Goal: Find specific page/section: Find specific page/section

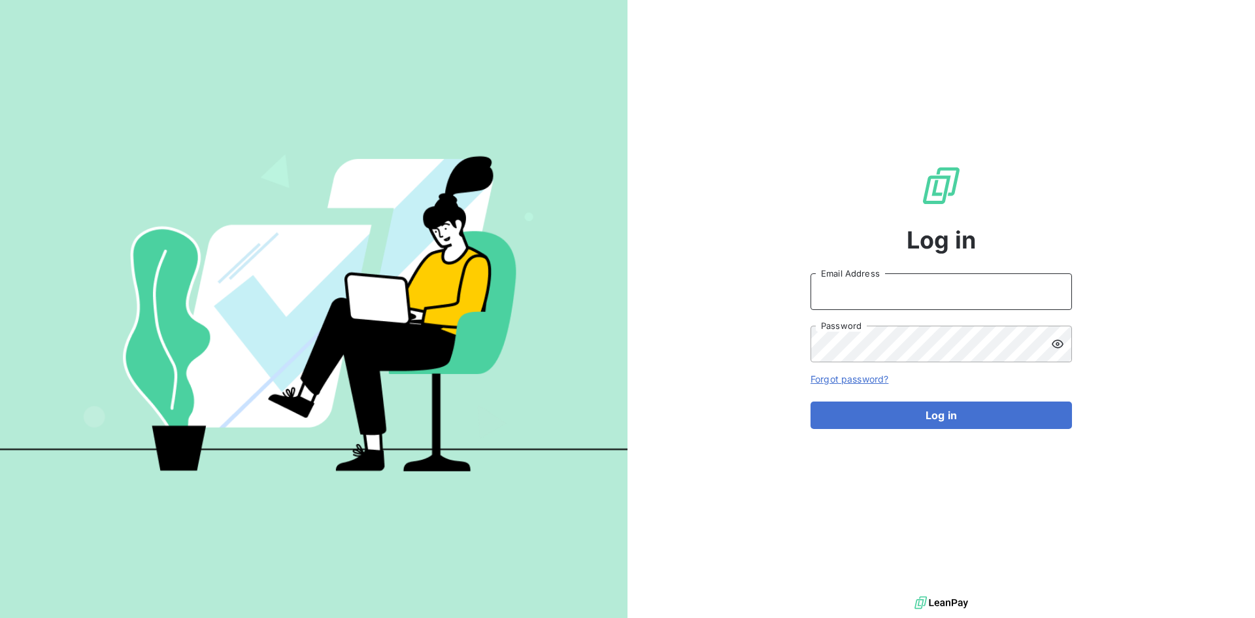
type input "[PERSON_NAME][EMAIL_ADDRESS][PERSON_NAME][DOMAIN_NAME]"
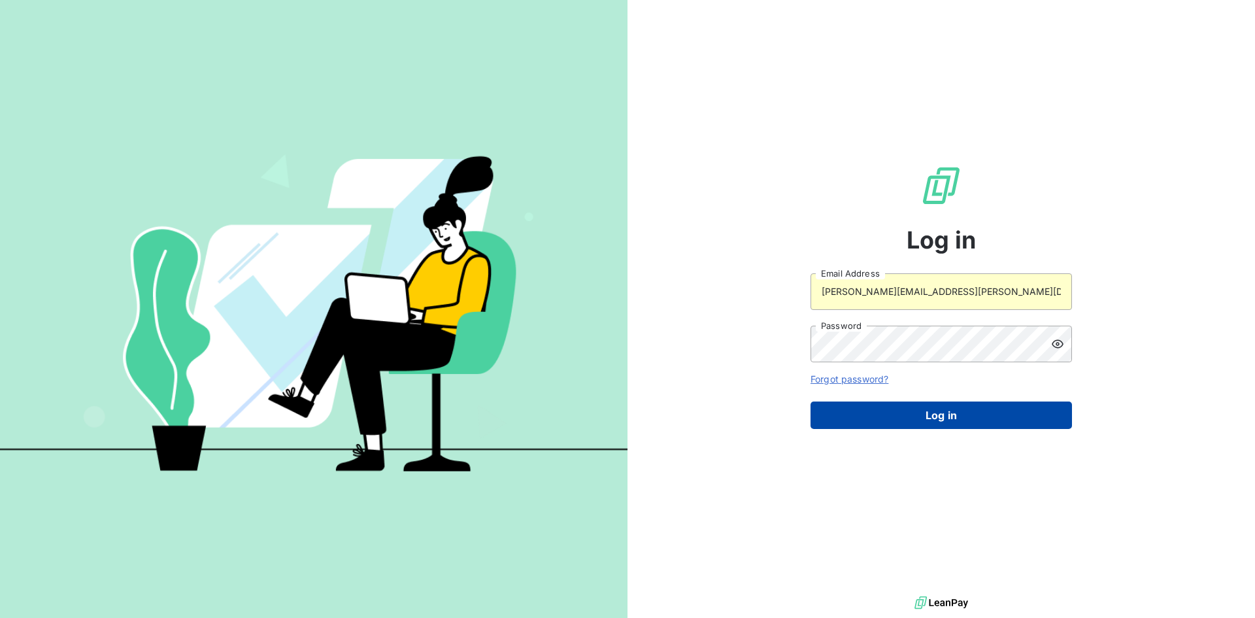
click at [943, 419] on button "Log in" at bounding box center [940, 414] width 261 height 27
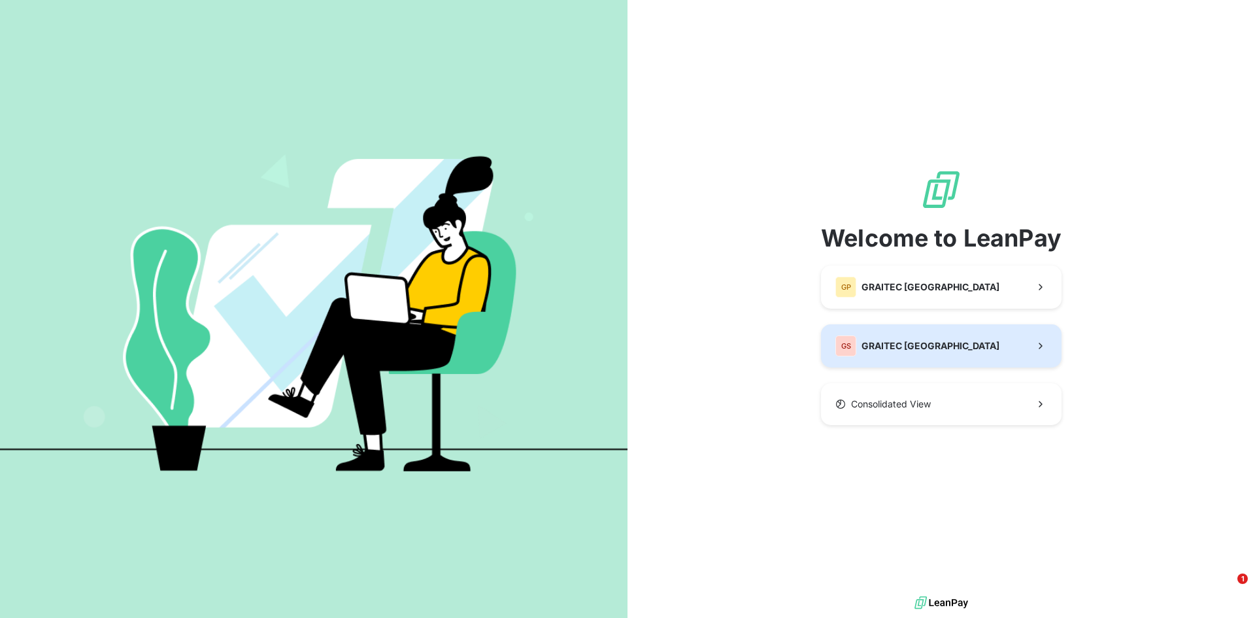
click at [902, 354] on div "GS GRAITEC [GEOGRAPHIC_DATA]" at bounding box center [917, 345] width 164 height 21
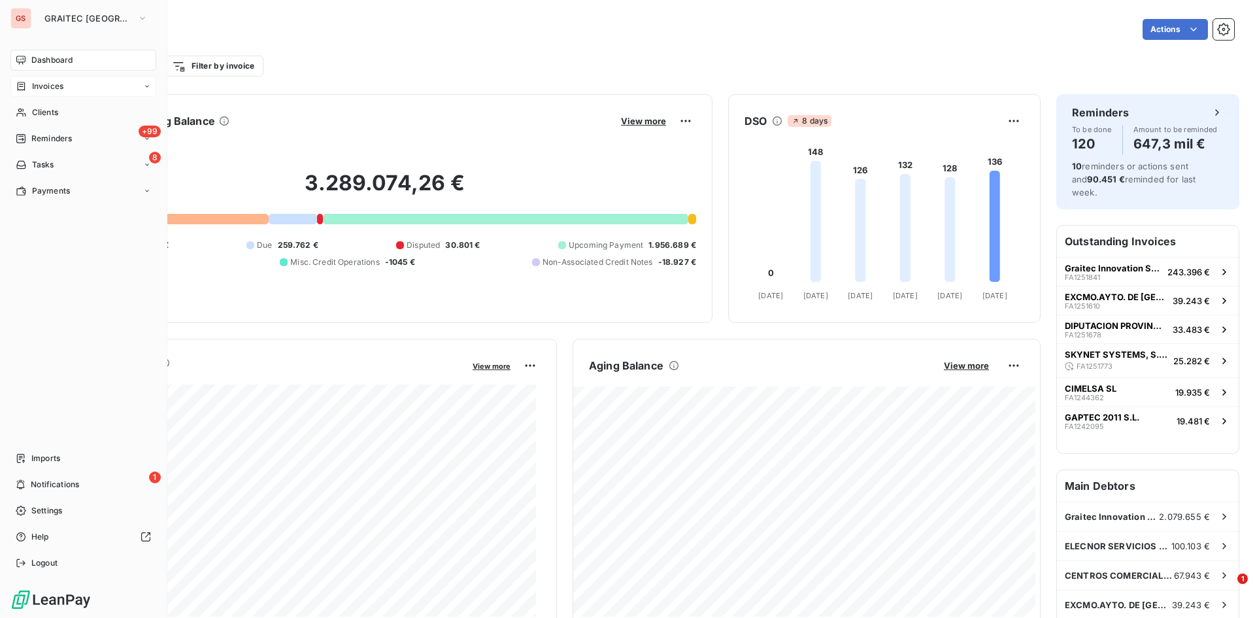
click at [33, 81] on span "Invoices" at bounding box center [47, 86] width 31 height 12
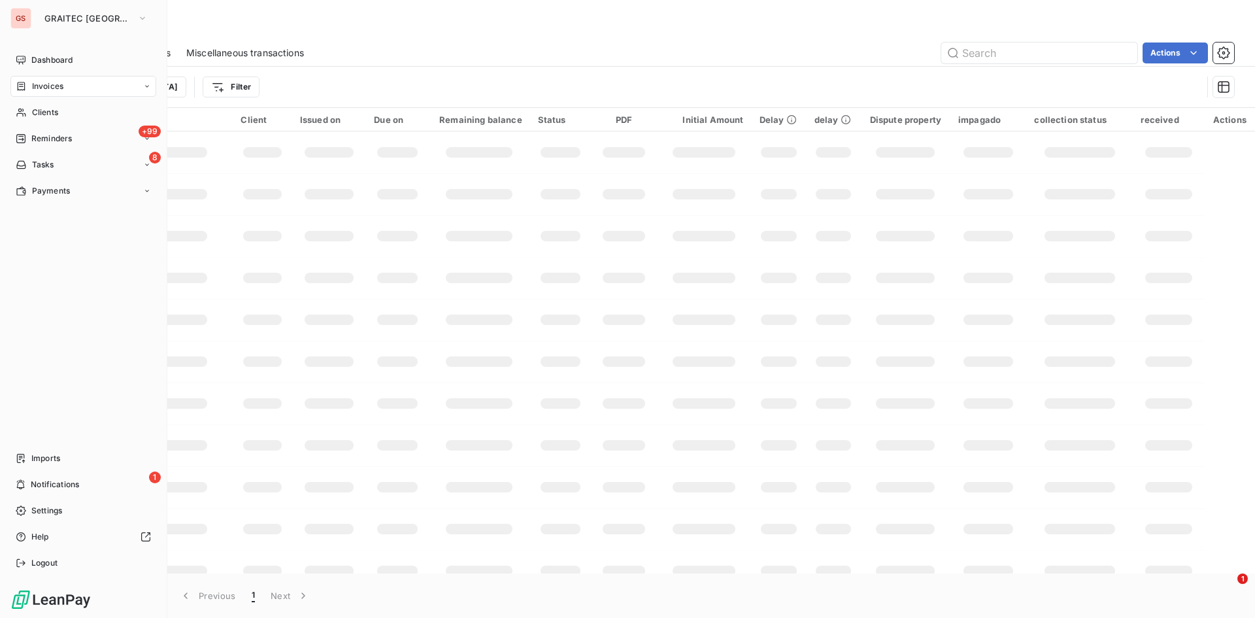
click at [34, 83] on span "Invoices" at bounding box center [47, 86] width 31 height 12
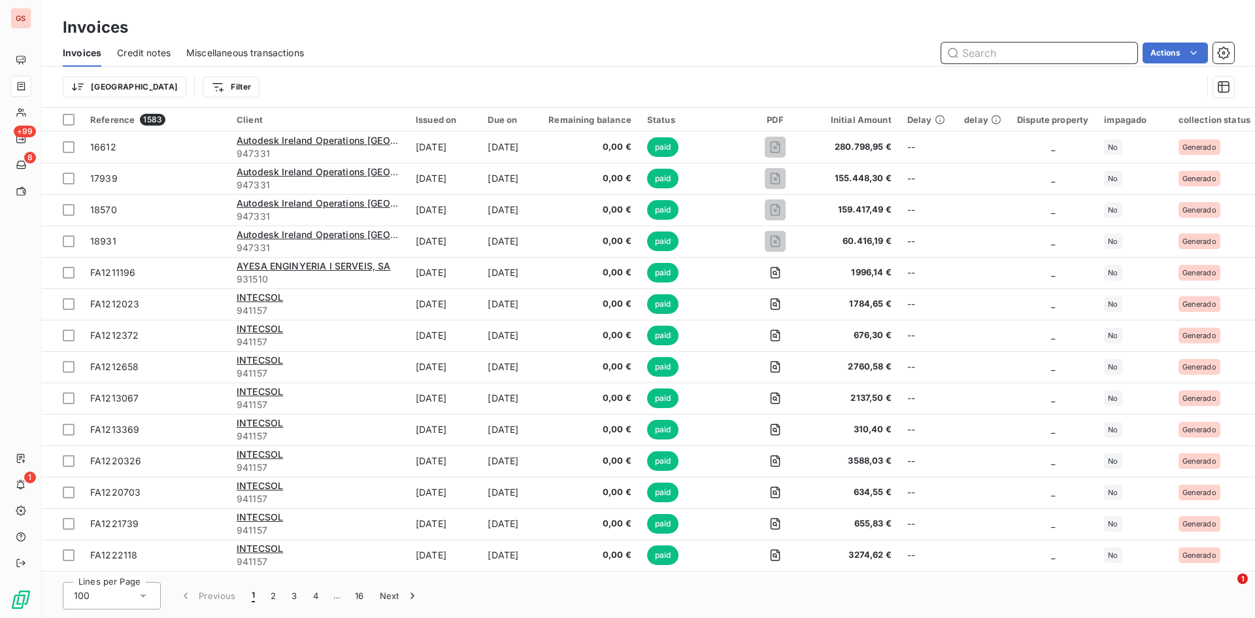
click at [1012, 46] on input "text" at bounding box center [1039, 52] width 196 height 21
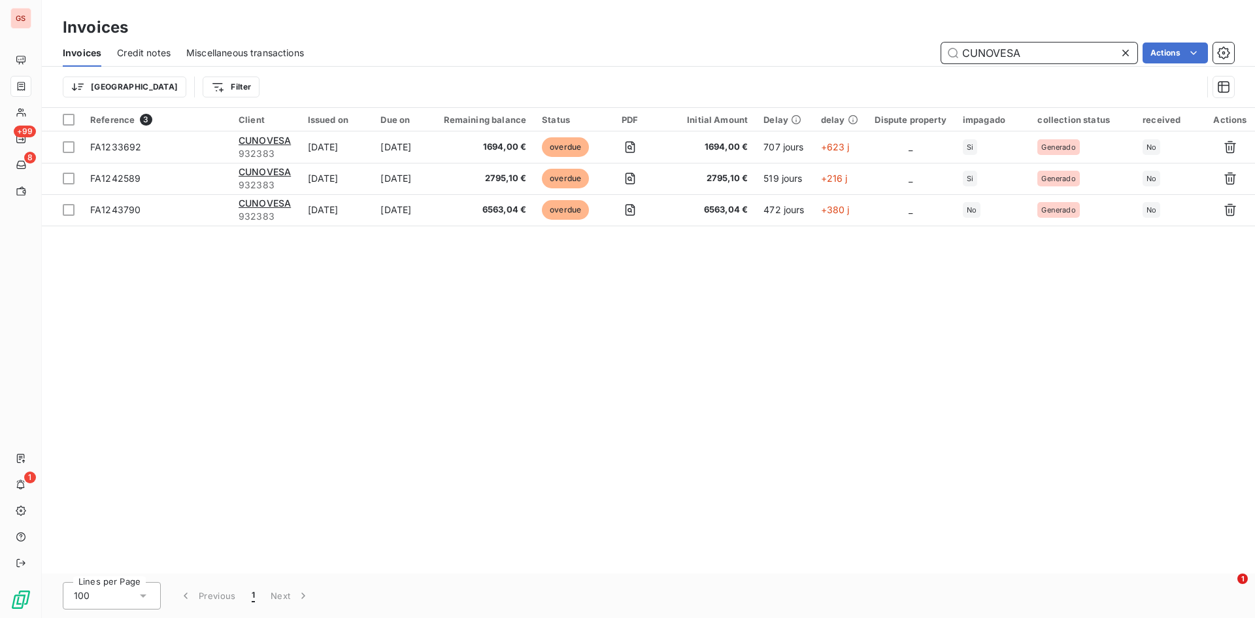
type input "CUNOVESA"
